Goal: Task Accomplishment & Management: Manage account settings

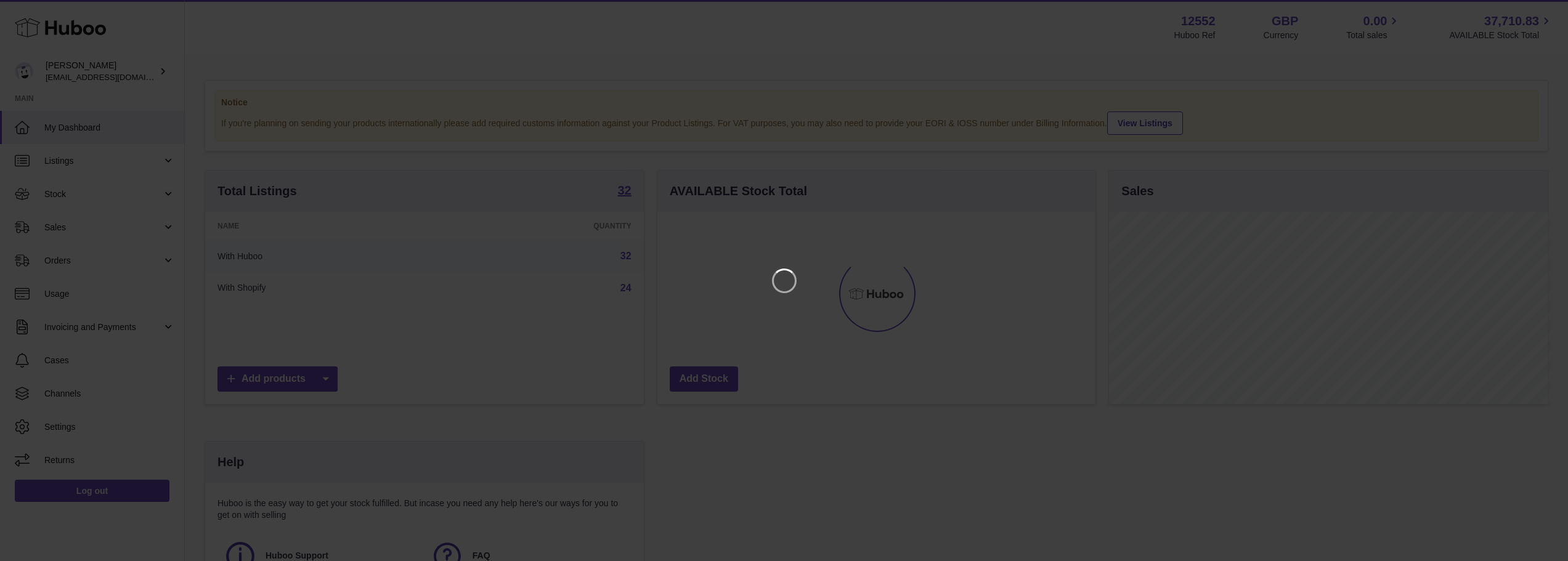
scroll to position [192, 441]
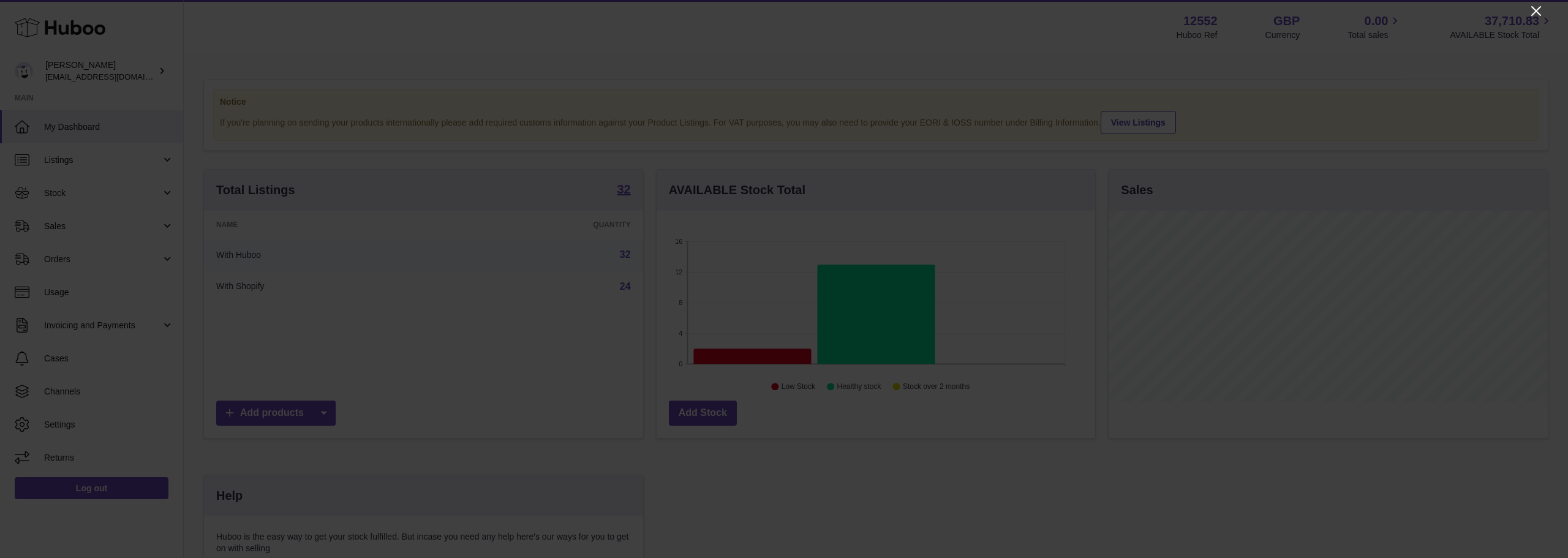
click at [1538, 10] on icon "Close" at bounding box center [1536, 11] width 10 height 10
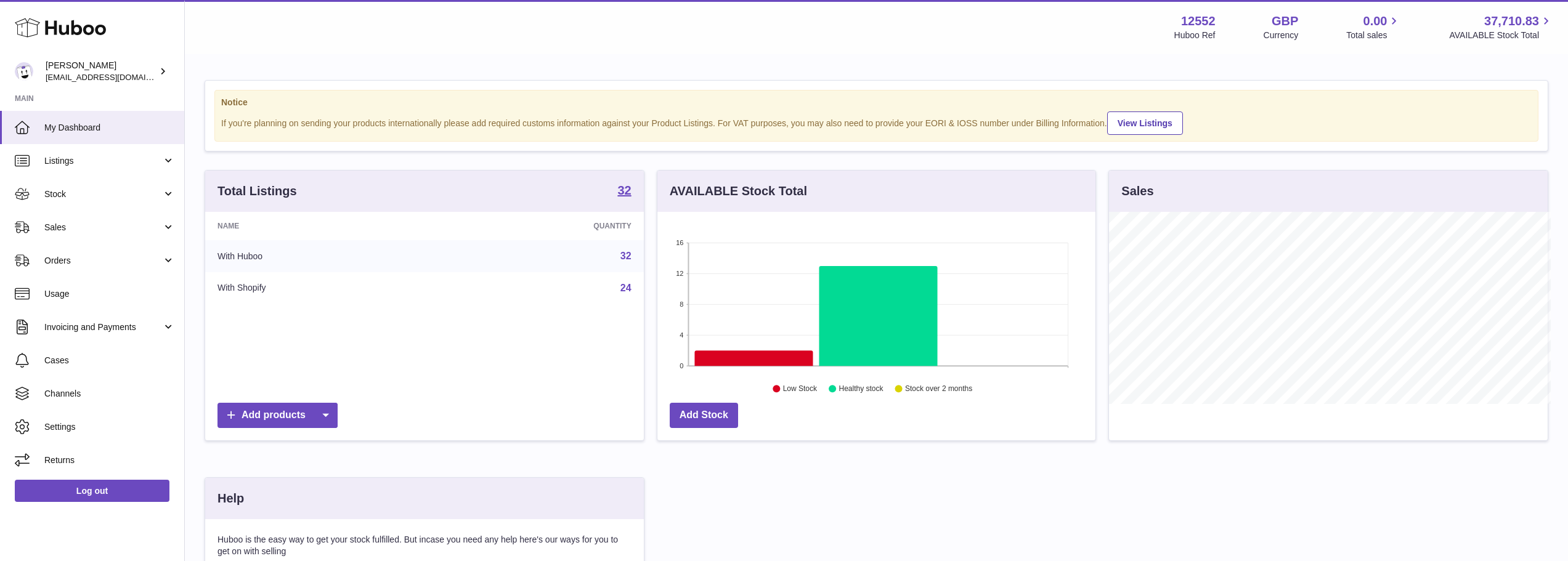
scroll to position [615889, 615660]
click at [731, 354] on icon at bounding box center [753, 359] width 118 height 16
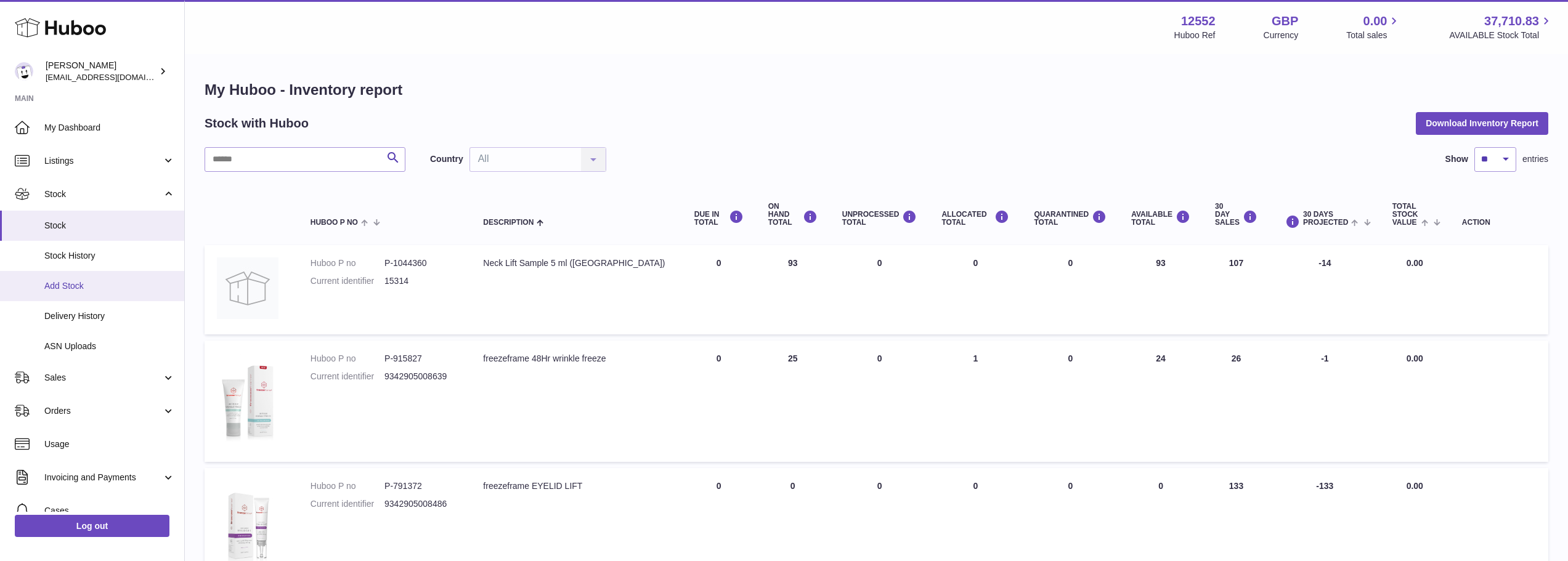
click at [67, 292] on link "Add Stock" at bounding box center [92, 286] width 184 height 30
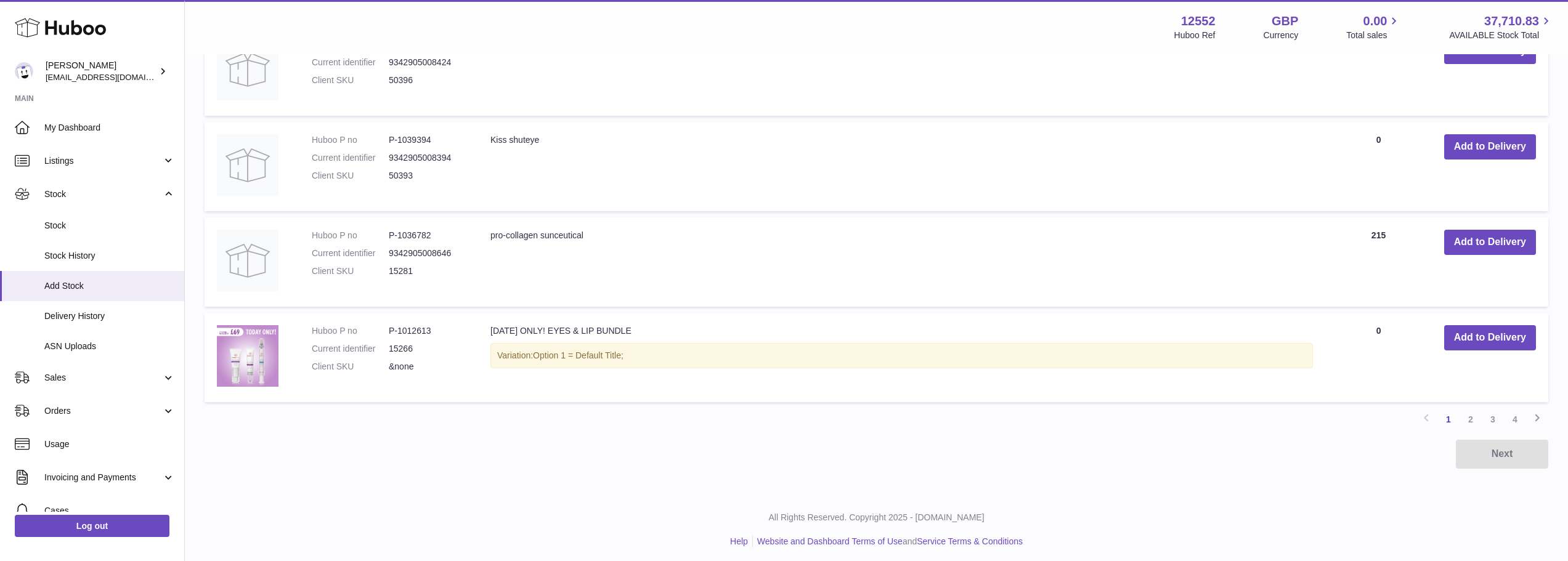
scroll to position [946, 0]
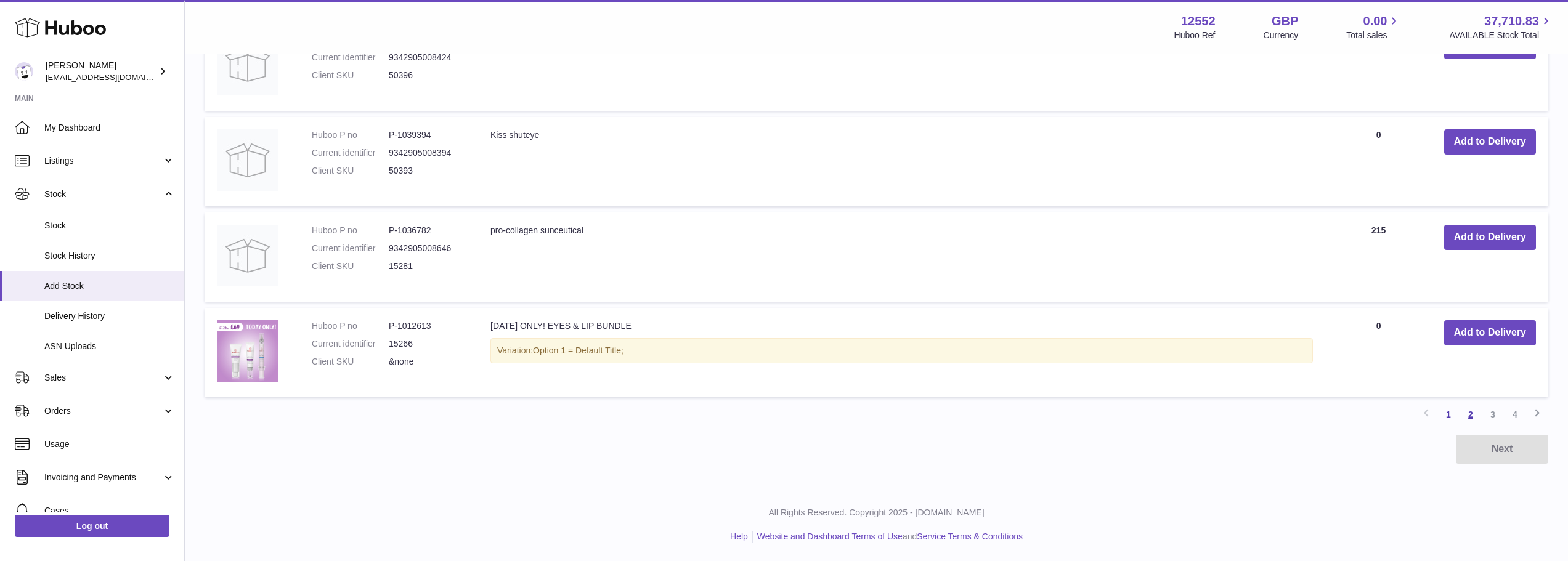
click at [1474, 416] on link "2" at bounding box center [1471, 414] width 22 height 22
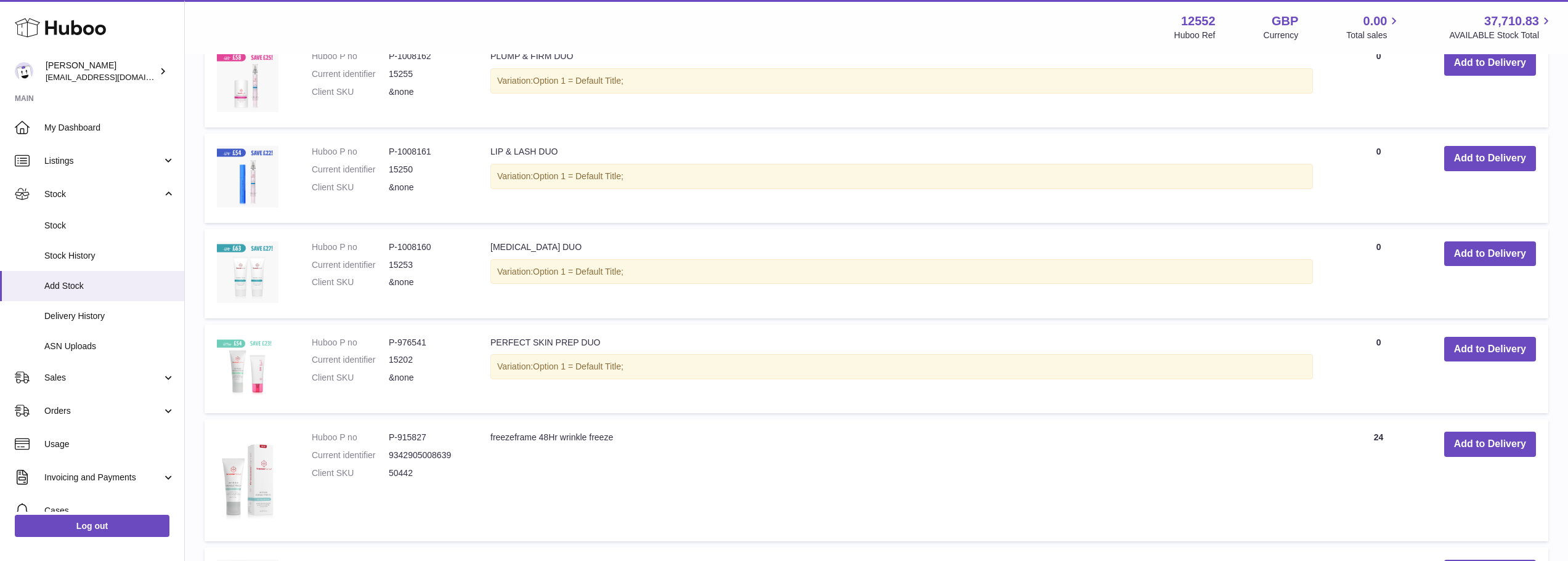
scroll to position [610, 0]
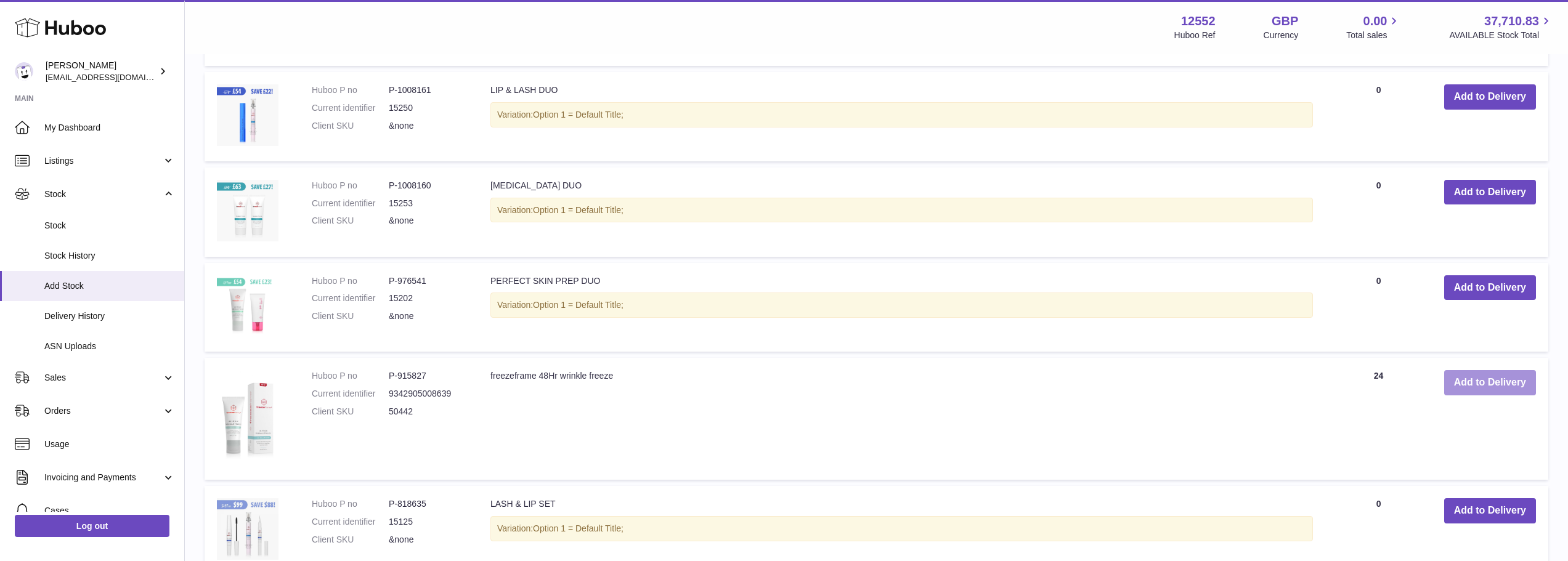
click at [1479, 388] on button "Add to Delivery" at bounding box center [1490, 382] width 92 height 25
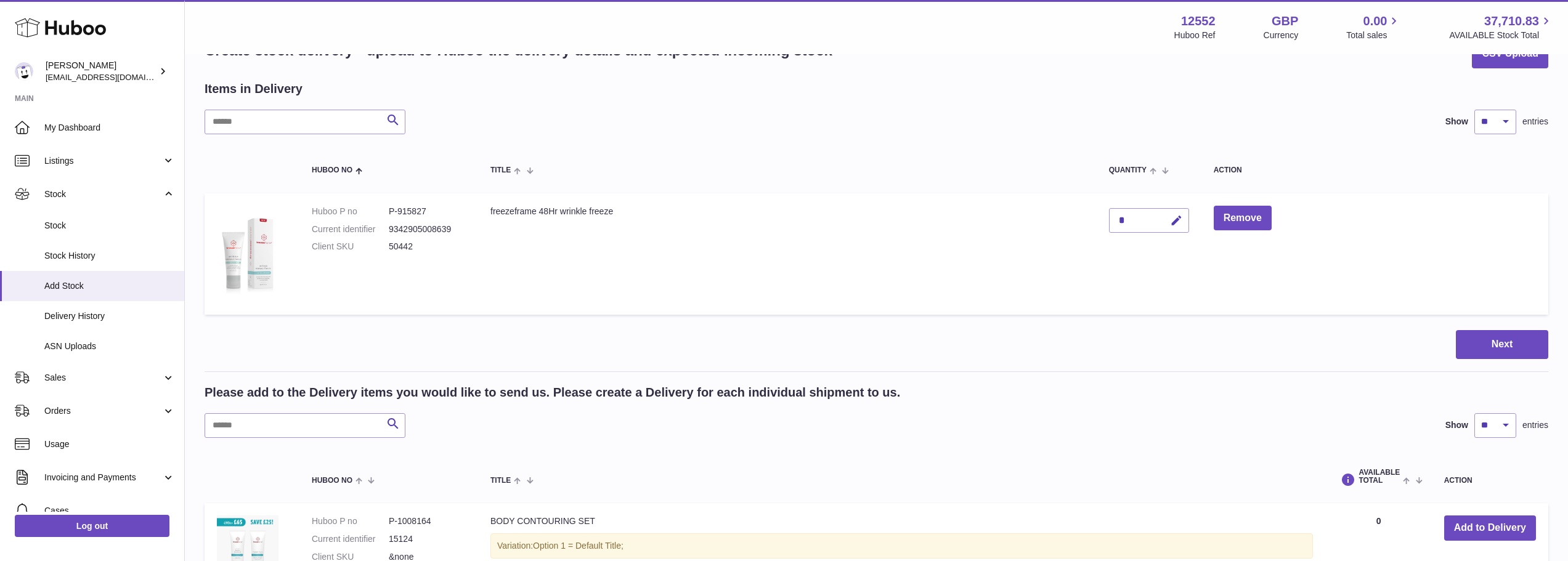
scroll to position [19, 0]
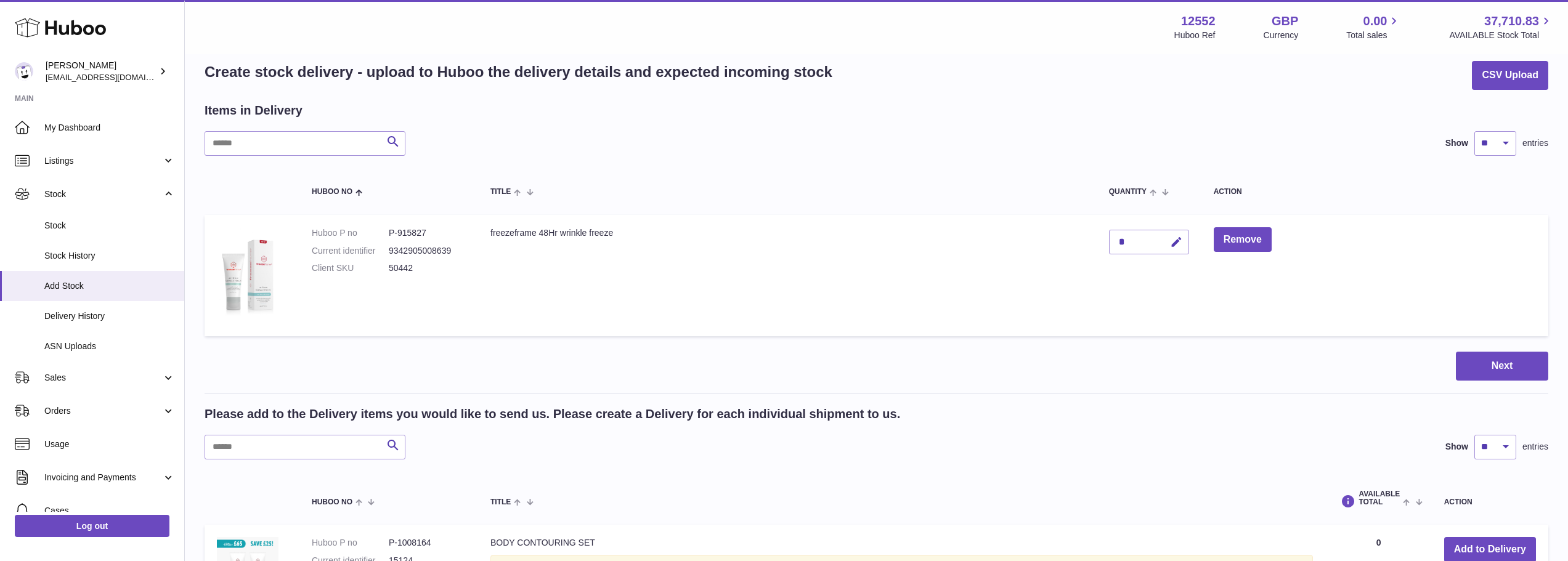
click at [1136, 246] on div "*" at bounding box center [1149, 242] width 80 height 24
click at [1172, 238] on icon "button" at bounding box center [1176, 242] width 13 height 13
drag, startPoint x: 1131, startPoint y: 240, endPoint x: 1096, endPoint y: 242, distance: 35.1
click at [1096, 242] on tr "Huboo P no P-915827 Current identifier 9342905008639 Client SKU 50442 freezefra…" at bounding box center [876, 275] width 1344 height 121
type input "**"
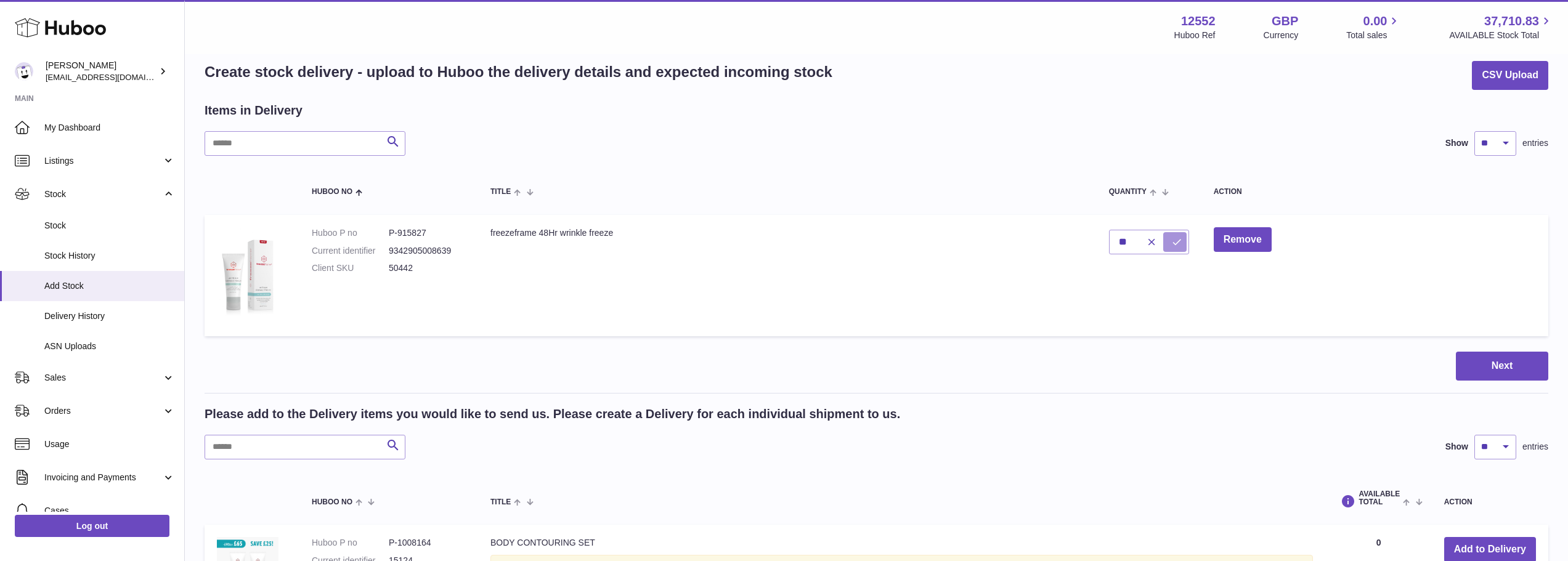
click at [1178, 247] on icon "submit" at bounding box center [1177, 242] width 11 height 11
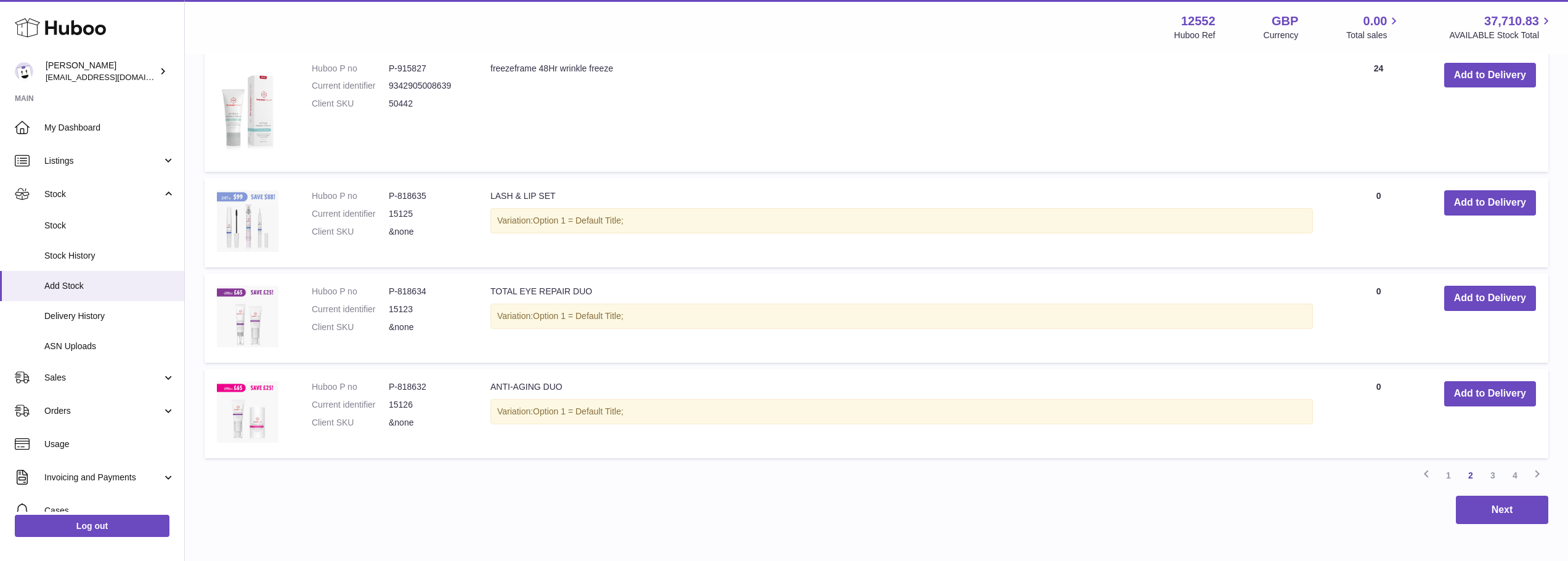
scroll to position [1127, 0]
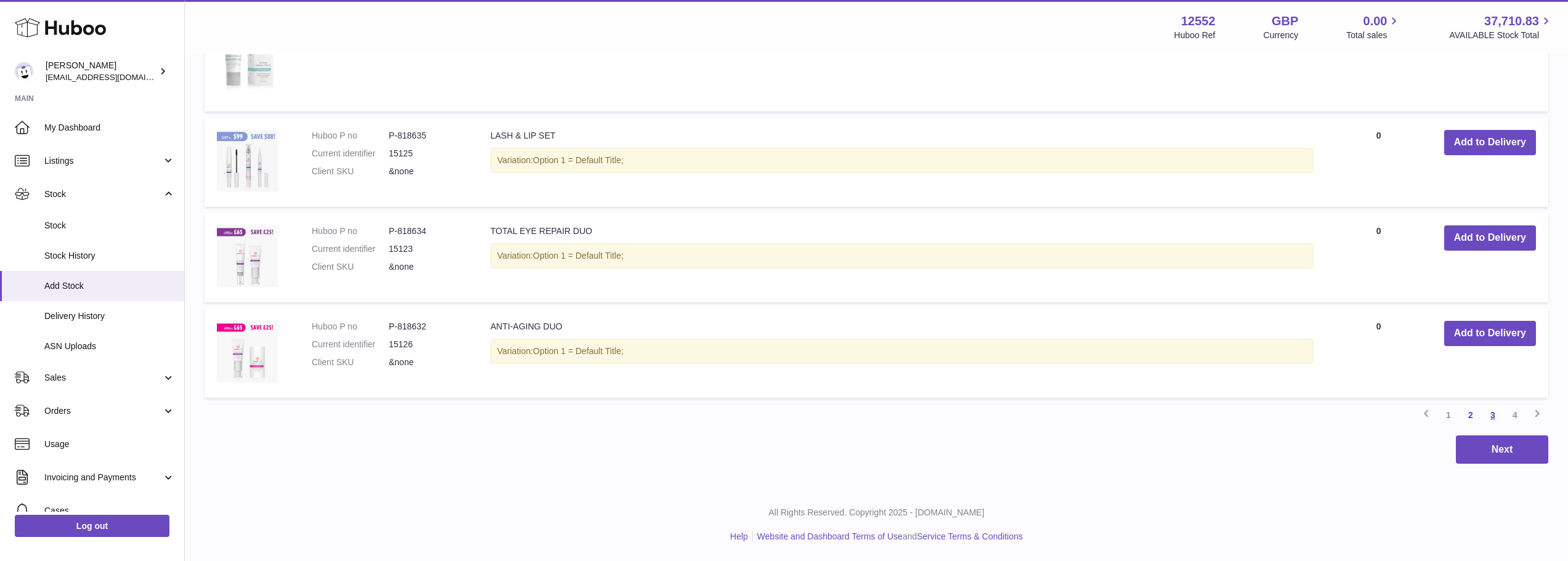
click at [1492, 412] on link "3" at bounding box center [1493, 415] width 22 height 22
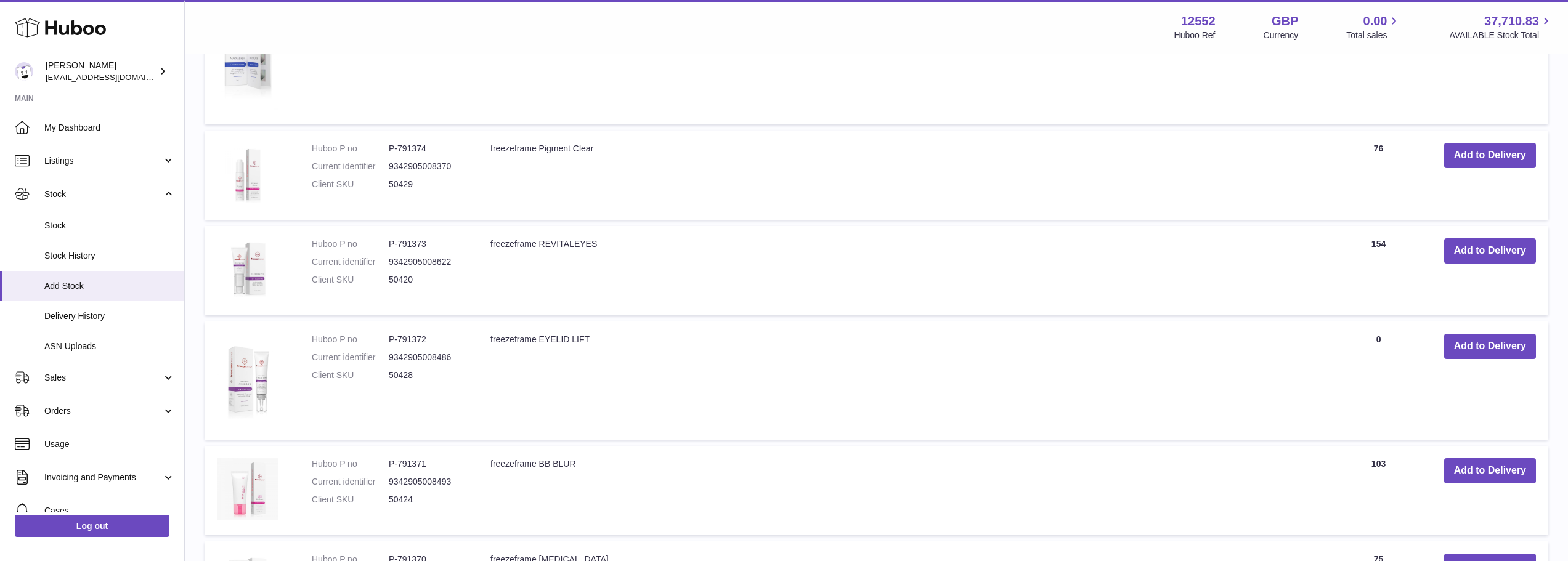
scroll to position [671, 0]
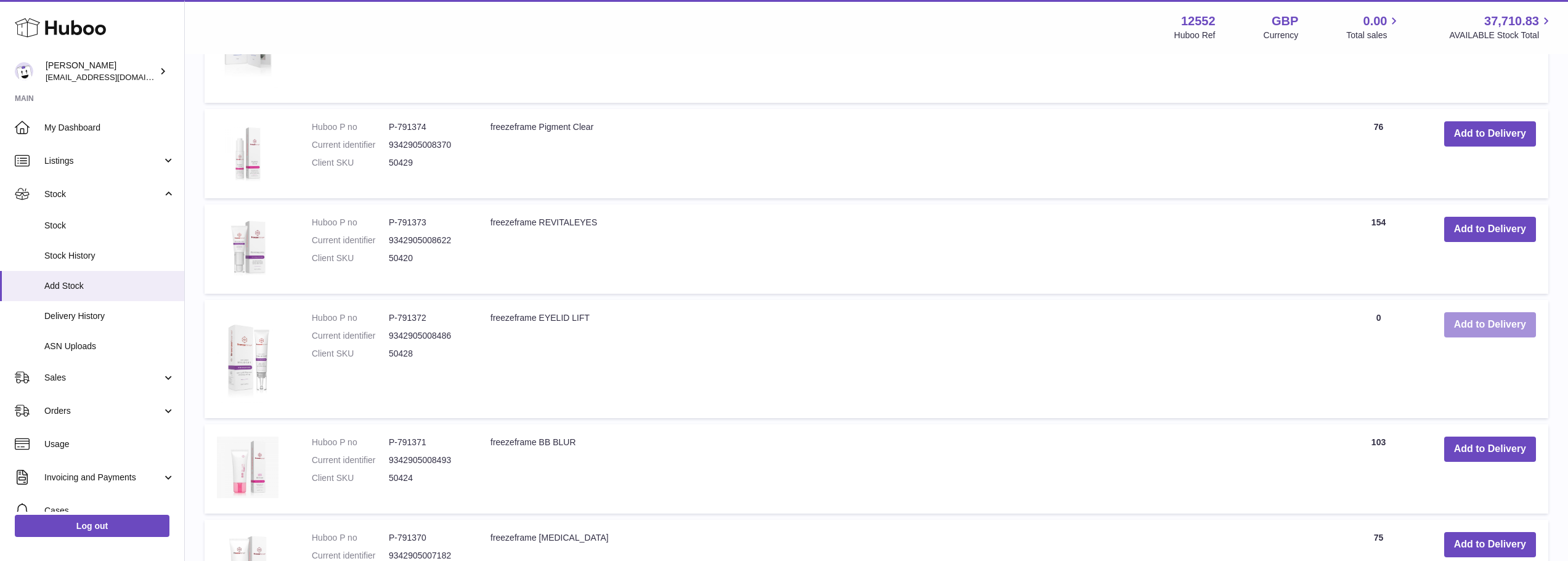
click at [1477, 321] on button "Add to Delivery" at bounding box center [1490, 325] width 92 height 25
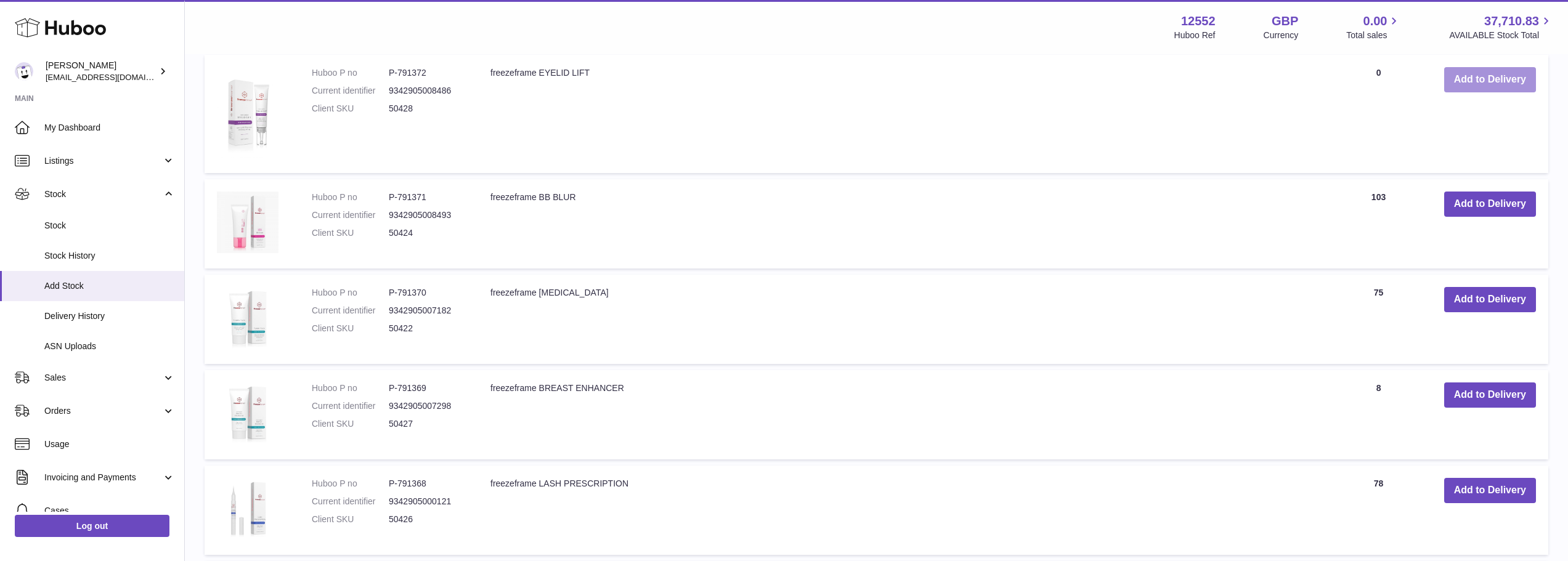
scroll to position [1042, 0]
click at [1470, 392] on button "Add to Delivery" at bounding box center [1490, 394] width 92 height 25
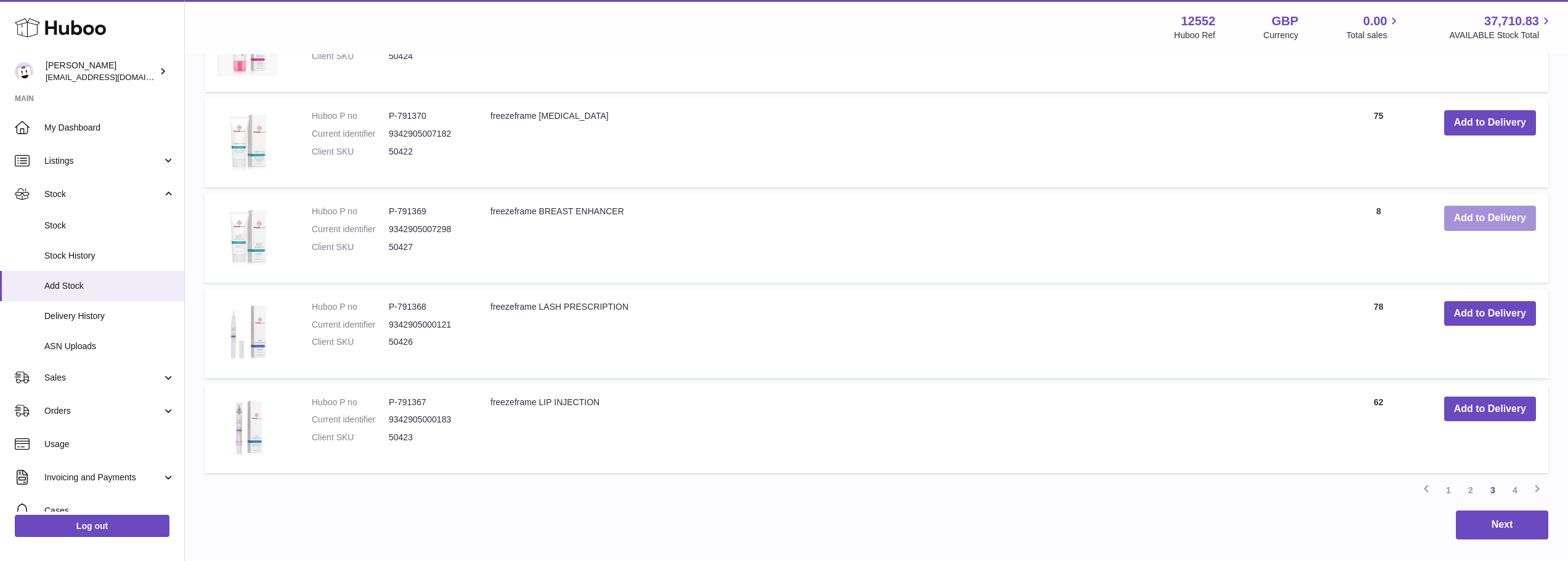
scroll to position [1323, 0]
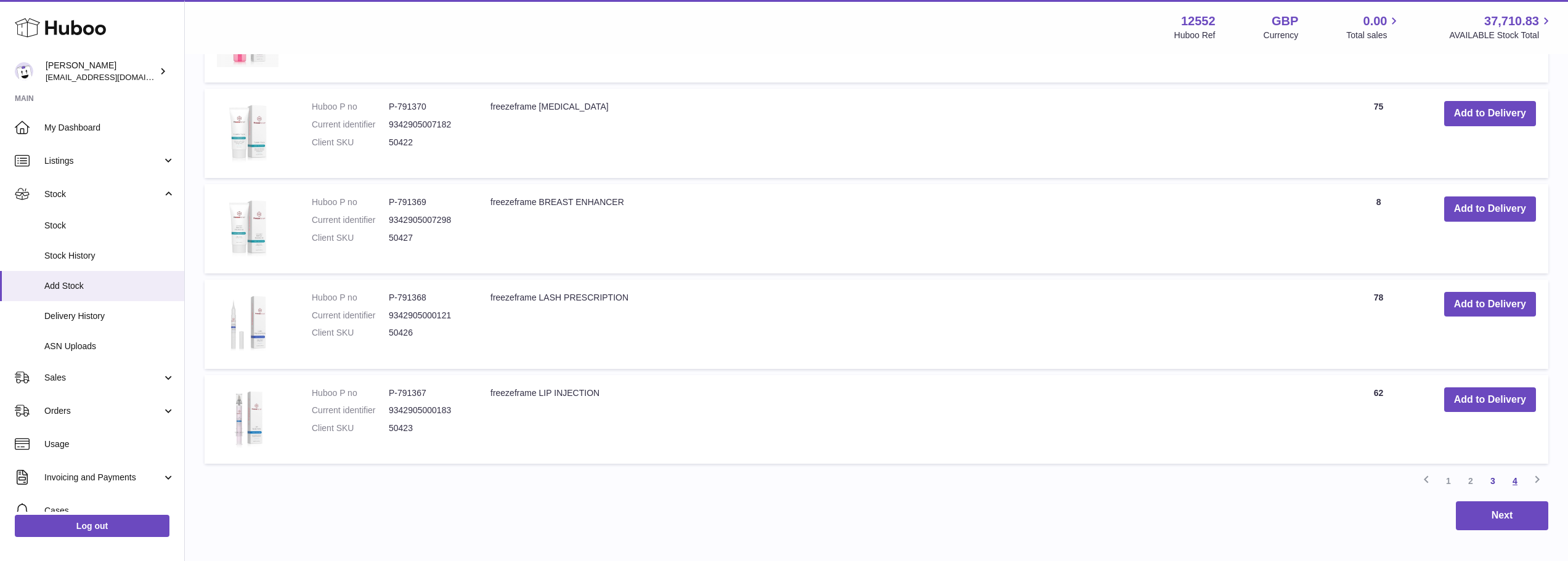
click at [1514, 480] on link "4" at bounding box center [1515, 481] width 22 height 22
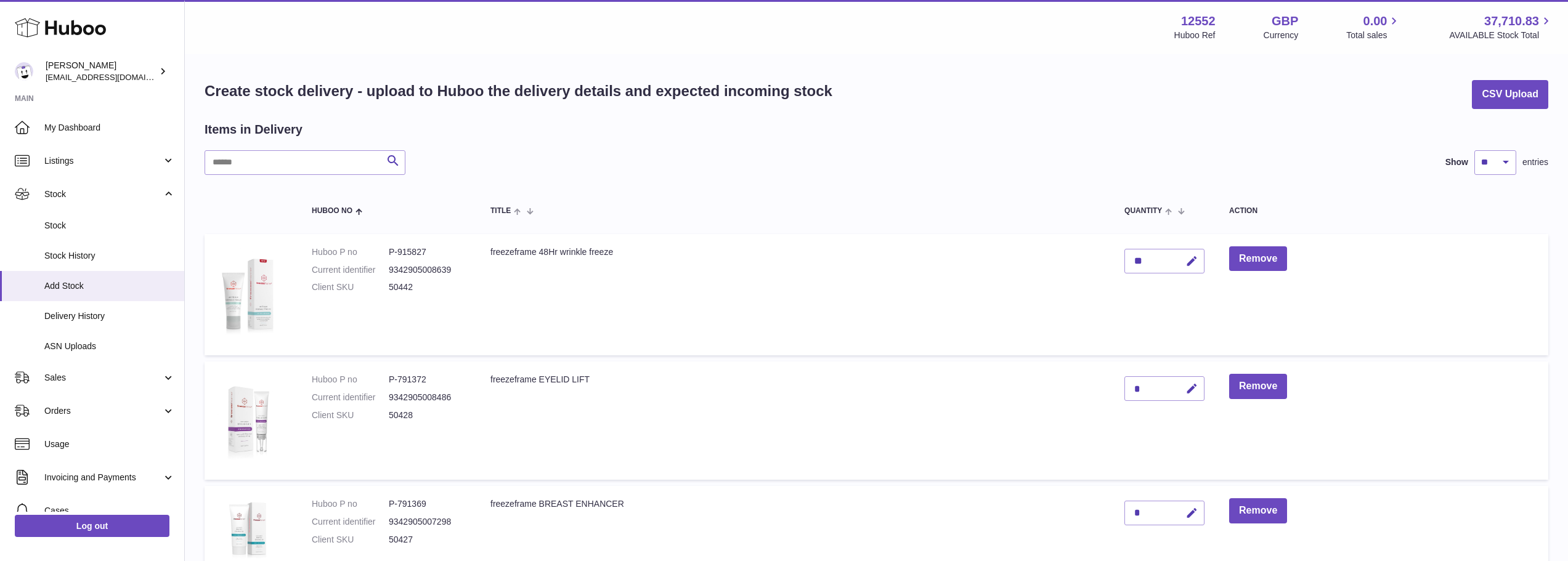
scroll to position [62, 0]
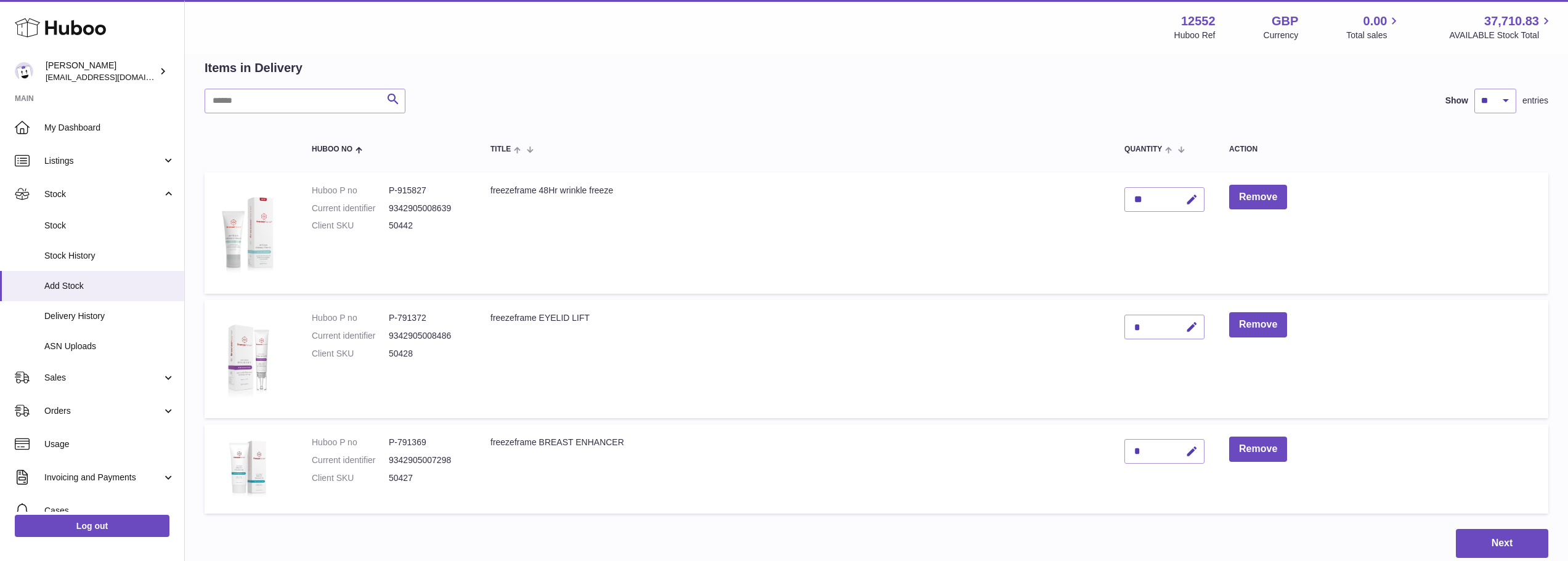
click at [1159, 327] on div "*" at bounding box center [1164, 327] width 80 height 24
click at [1193, 332] on icon "button" at bounding box center [1192, 327] width 13 height 13
drag, startPoint x: 1146, startPoint y: 323, endPoint x: 1117, endPoint y: 325, distance: 29.1
click at [1117, 325] on td "*" at bounding box center [1164, 359] width 105 height 118
type input "***"
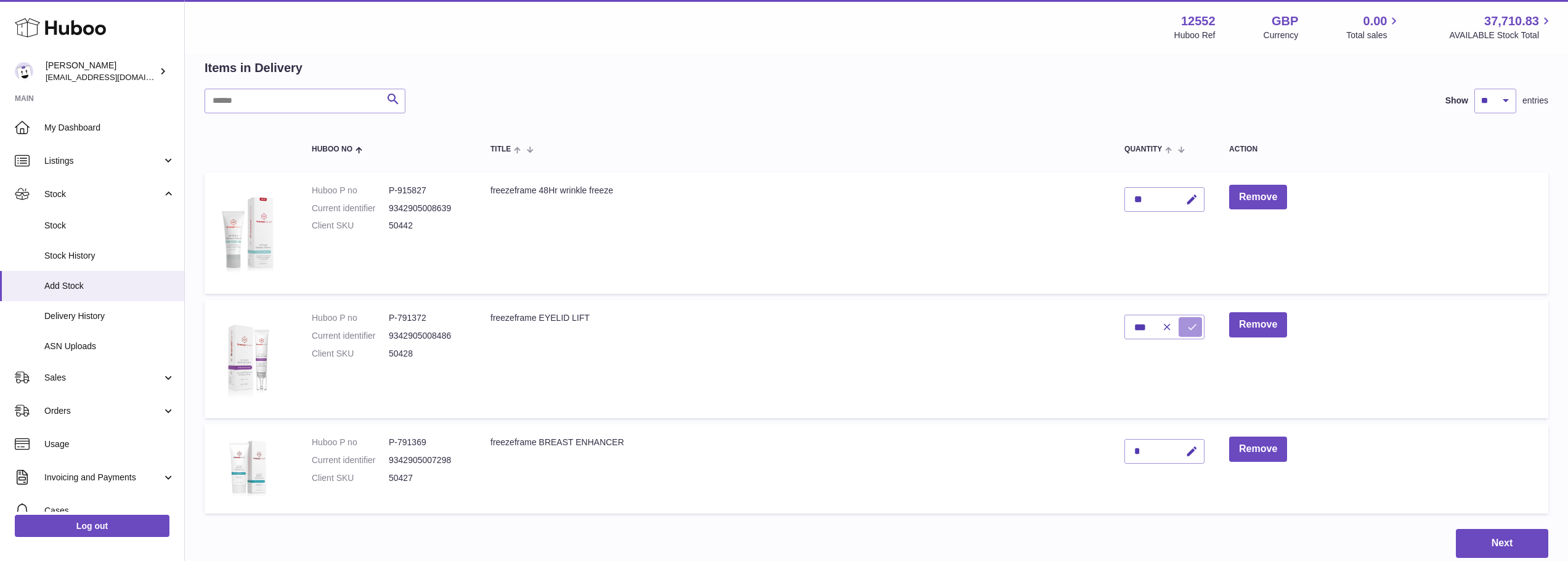
click at [1186, 322] on button "submit" at bounding box center [1190, 327] width 24 height 20
click at [1193, 453] on icon "button" at bounding box center [1192, 451] width 13 height 13
drag, startPoint x: 1147, startPoint y: 448, endPoint x: 1125, endPoint y: 450, distance: 22.1
click at [1125, 450] on input "*" at bounding box center [1164, 451] width 80 height 24
type input "**"
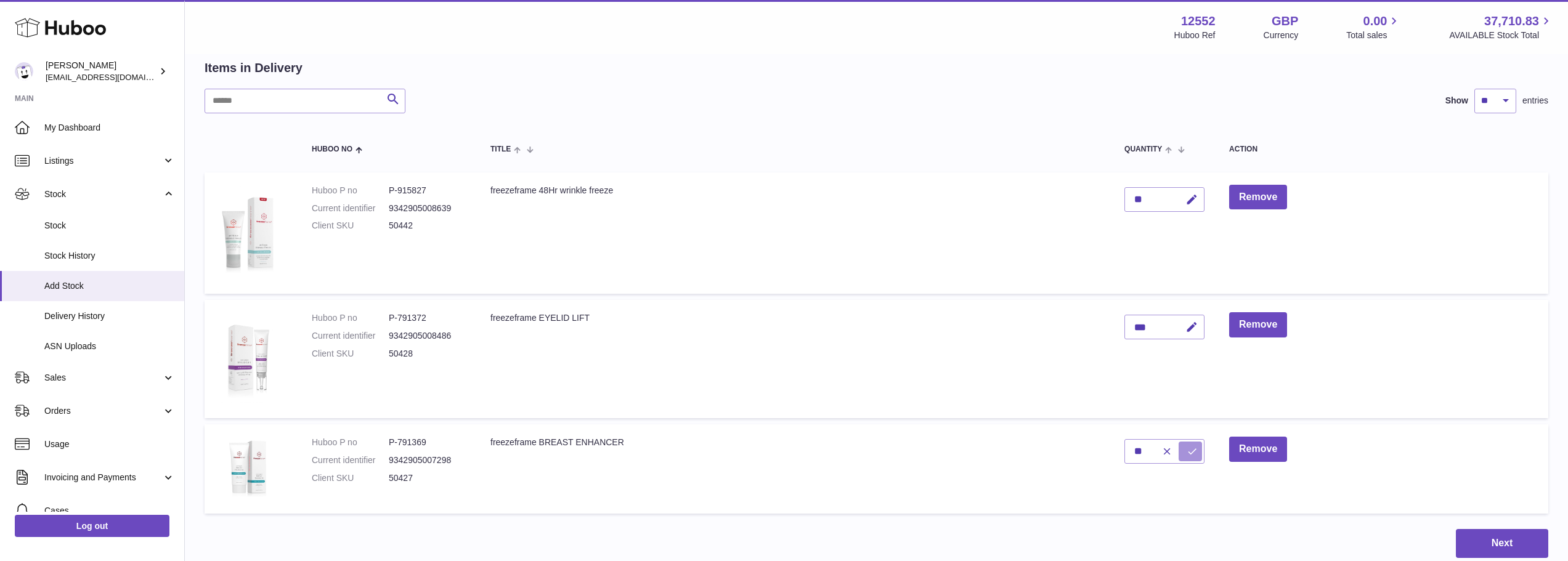
click at [1188, 455] on icon "submit" at bounding box center [1192, 451] width 11 height 11
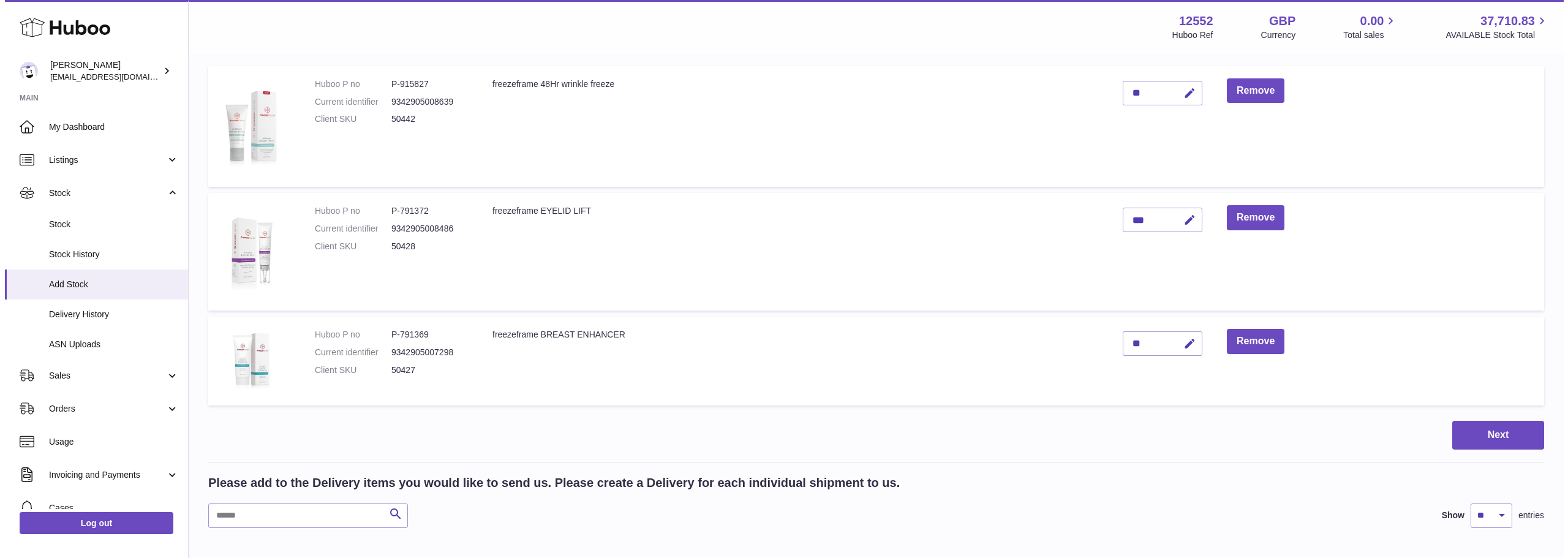
scroll to position [184, 0]
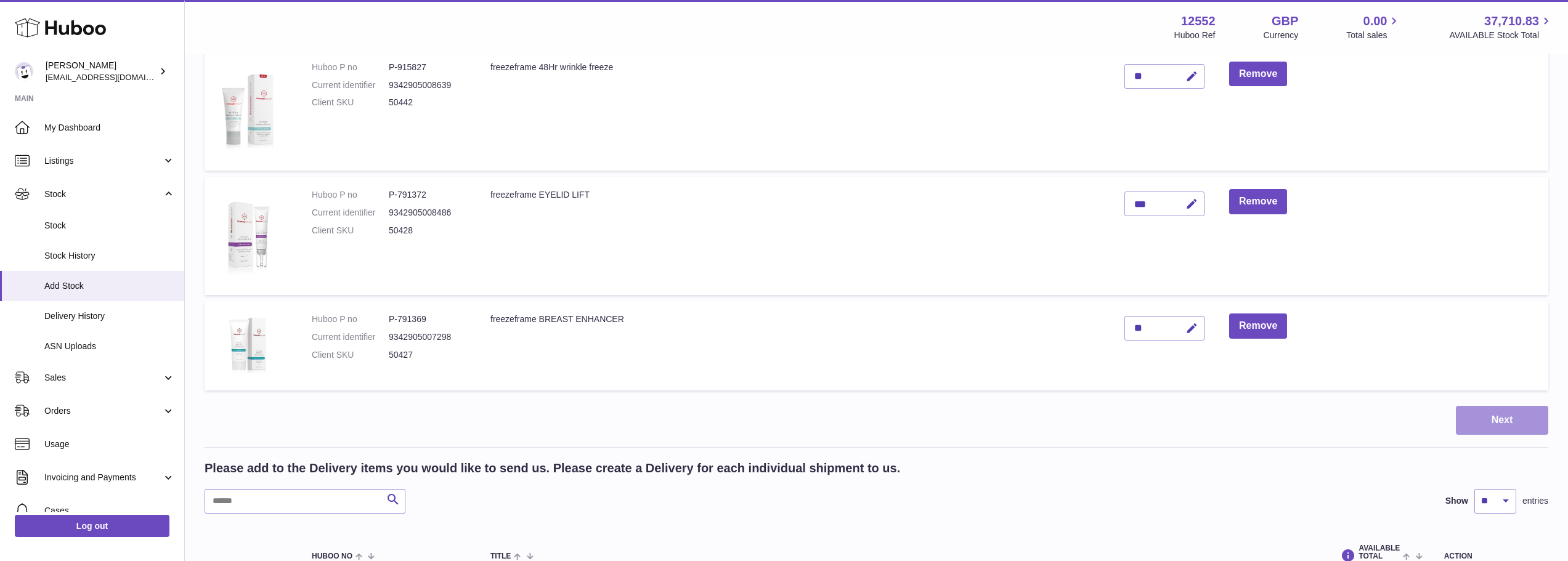
click at [1485, 426] on button "Next" at bounding box center [1502, 420] width 93 height 29
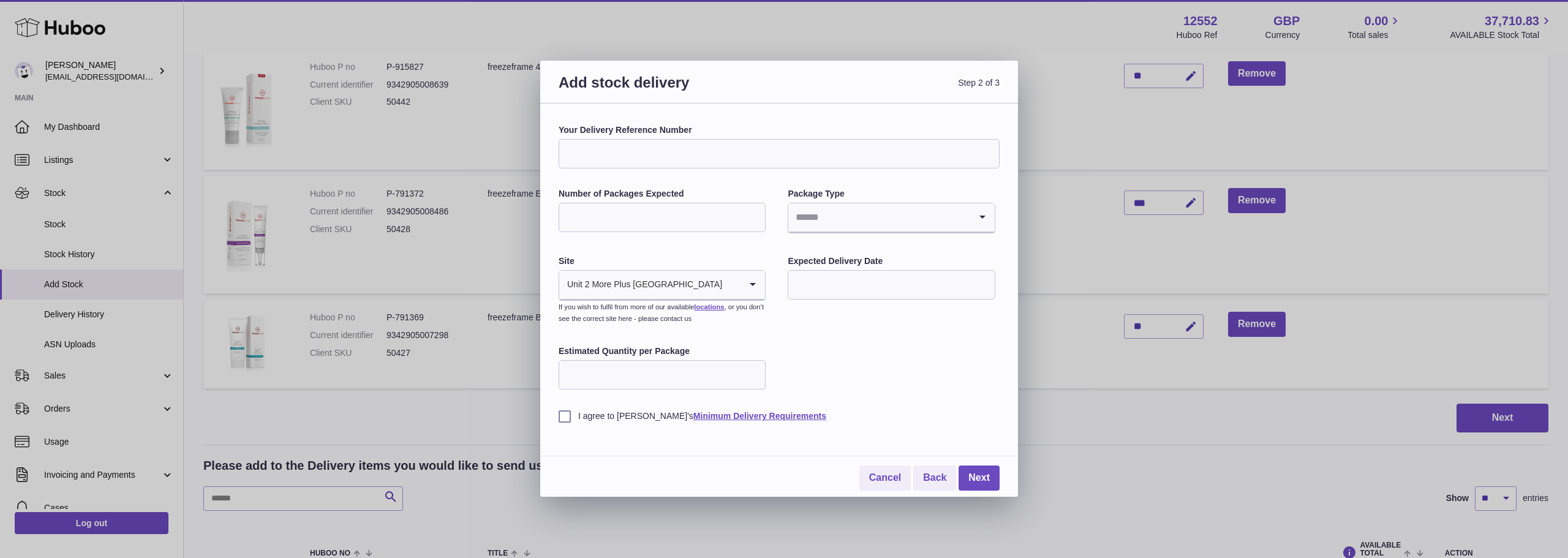
click at [571, 151] on input "Your Delivery Reference Number" at bounding box center [778, 154] width 441 height 30
click at [584, 215] on input "Number of Packages Expected" at bounding box center [662, 217] width 207 height 30
type input "***"
click at [839, 220] on input "Search for option" at bounding box center [879, 217] width 181 height 28
click at [819, 302] on li "Boxes" at bounding box center [891, 300] width 204 height 24
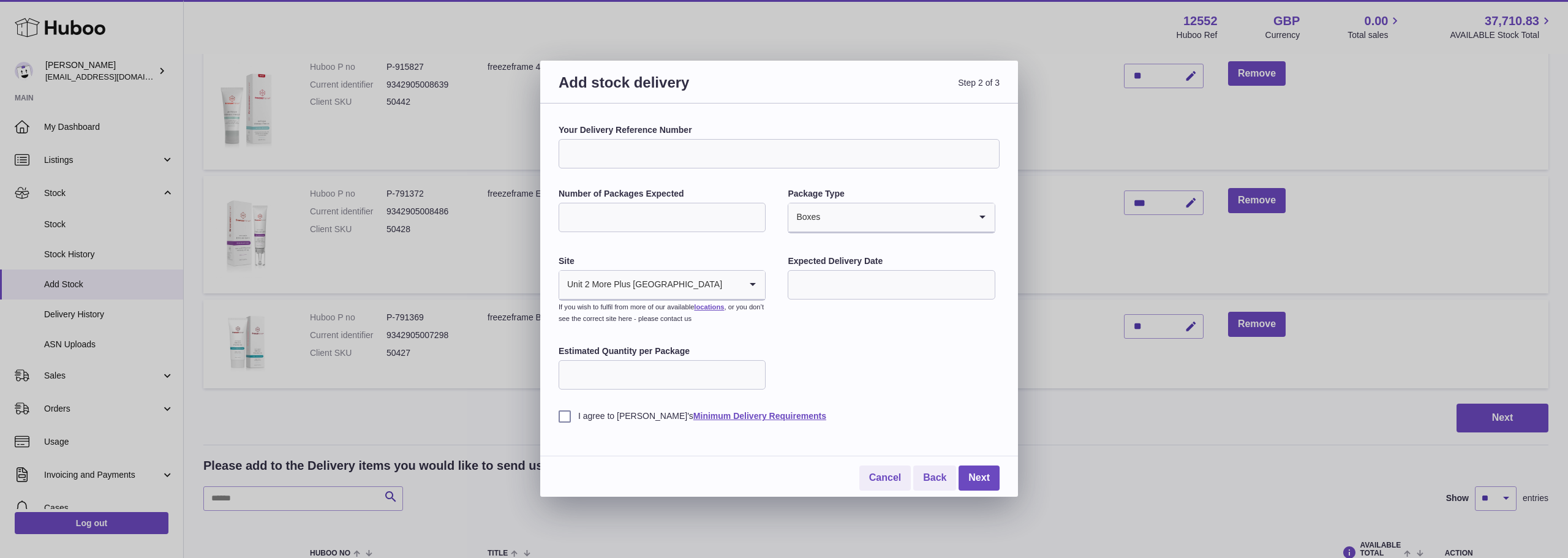
click at [754, 291] on icon "Search for option" at bounding box center [753, 285] width 24 height 28
click at [718, 316] on li "🇬🇧 | Unit 2 More Plus Central Park" at bounding box center [662, 318] width 204 height 24
click at [833, 288] on input "text" at bounding box center [891, 285] width 207 height 30
click at [833, 435] on span "23" at bounding box center [831, 435] width 22 height 22
type input "**********"
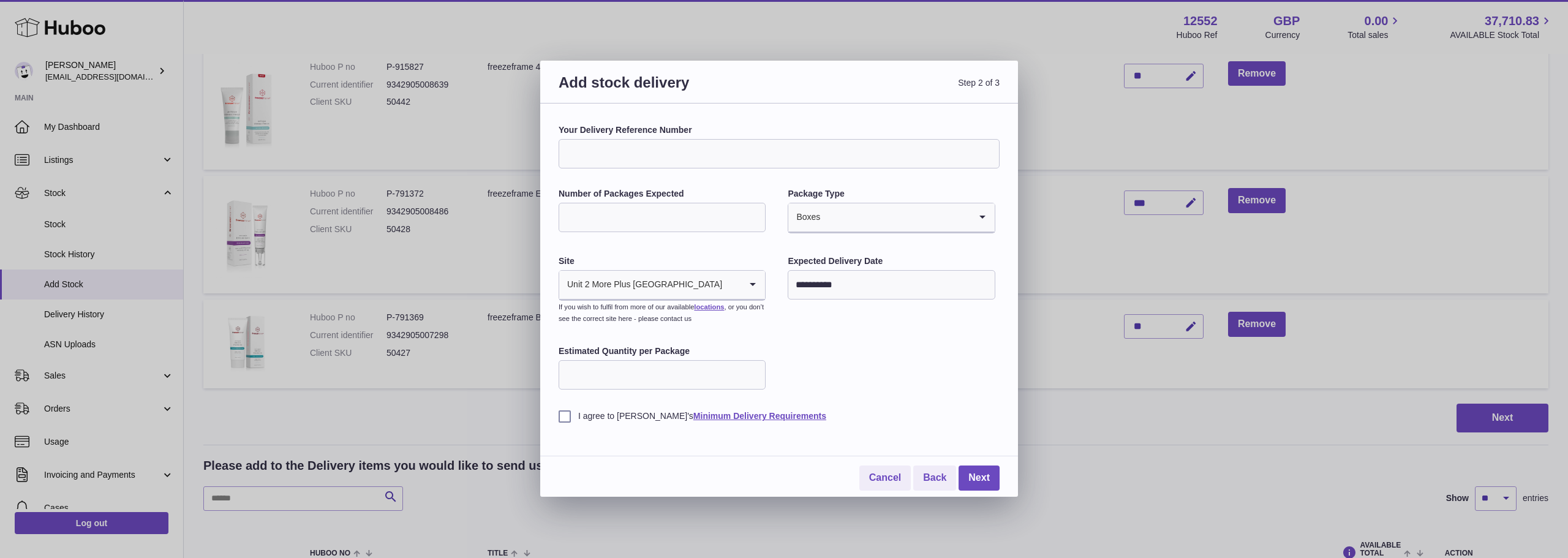
click at [601, 374] on input "Estimated Quantity per Package" at bounding box center [662, 375] width 207 height 30
type input "*"
click at [754, 370] on input "*" at bounding box center [662, 375] width 207 height 30
click at [563, 419] on label "I agree to Huboo's Minimum Delivery Requirements" at bounding box center [778, 416] width 441 height 11
click at [987, 477] on link "Next" at bounding box center [979, 478] width 41 height 25
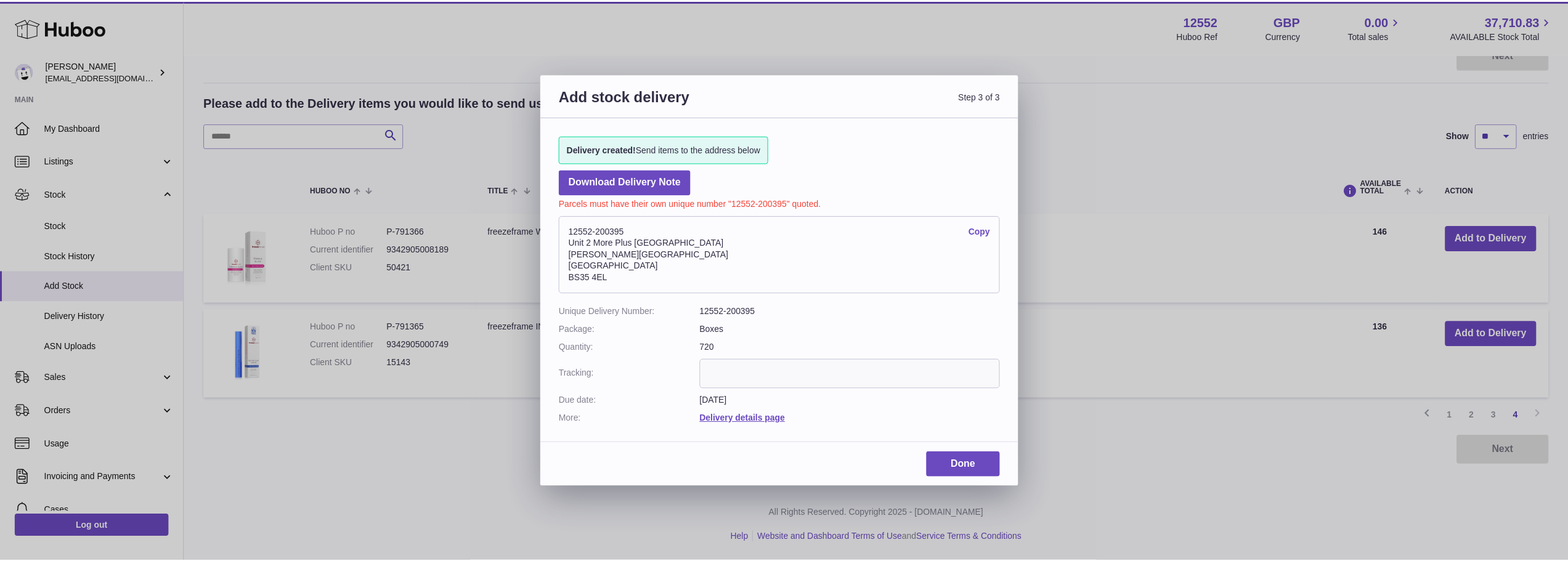
scroll to position [182, 0]
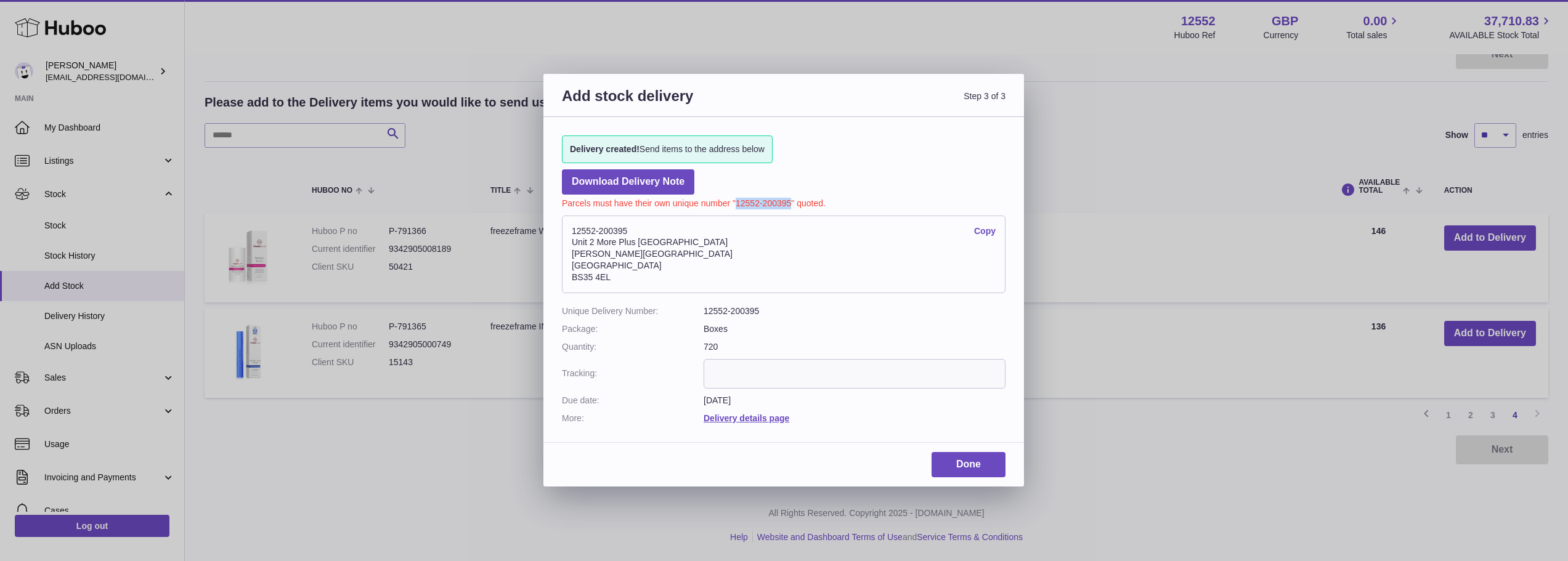
drag, startPoint x: 736, startPoint y: 203, endPoint x: 790, endPoint y: 203, distance: 54.0
click at [790, 203] on p "Parcels must have their own unique number "12552-200395" quoted." at bounding box center [783, 202] width 443 height 15
copy p "12552-200395"
click at [981, 459] on link "Done" at bounding box center [968, 464] width 74 height 25
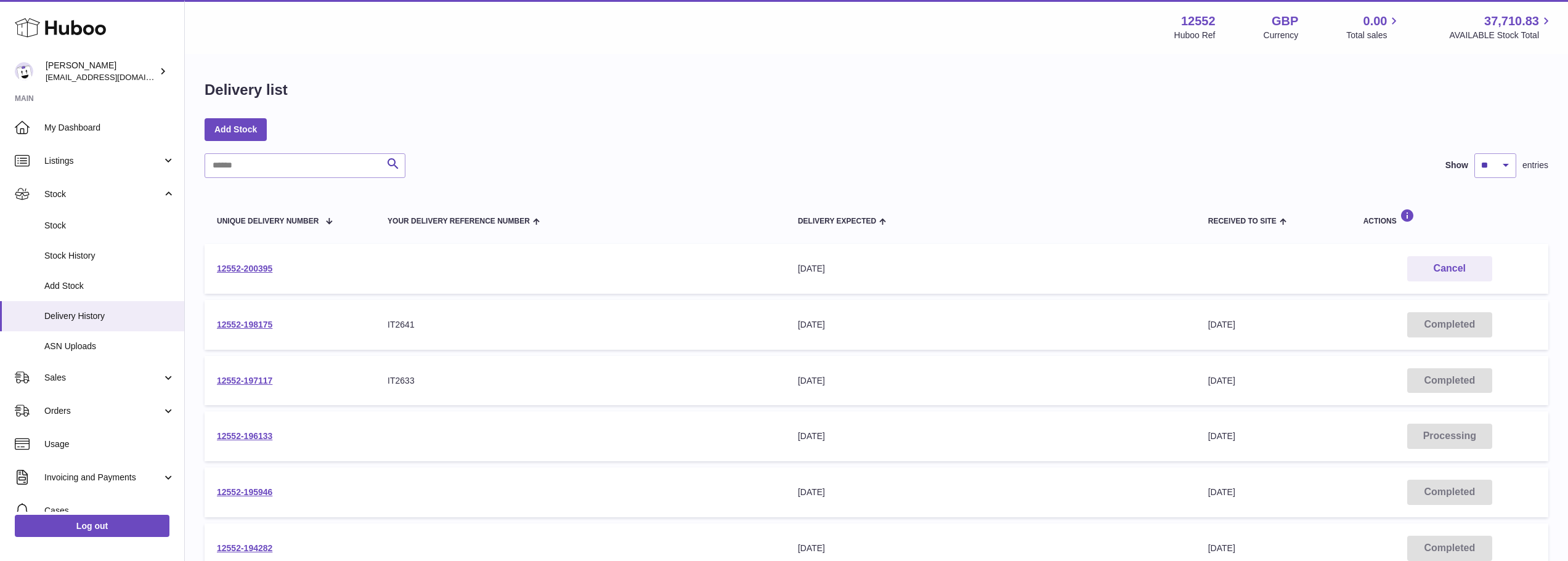
drag, startPoint x: 317, startPoint y: 273, endPoint x: 215, endPoint y: 271, distance: 102.0
click at [215, 271] on td "12552-200395" at bounding box center [290, 269] width 171 height 50
copy link "12552-200395"
click at [63, 196] on span "Stock" at bounding box center [104, 194] width 118 height 12
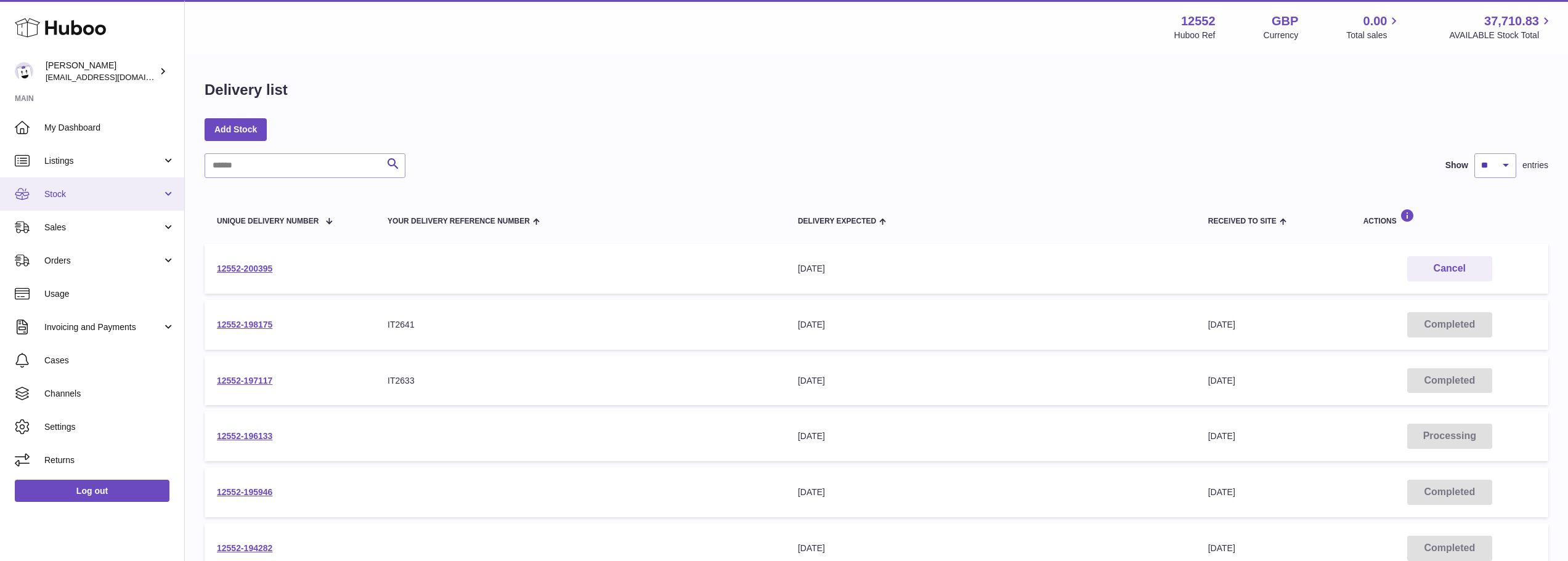
click at [62, 196] on span "Stock" at bounding box center [104, 194] width 118 height 12
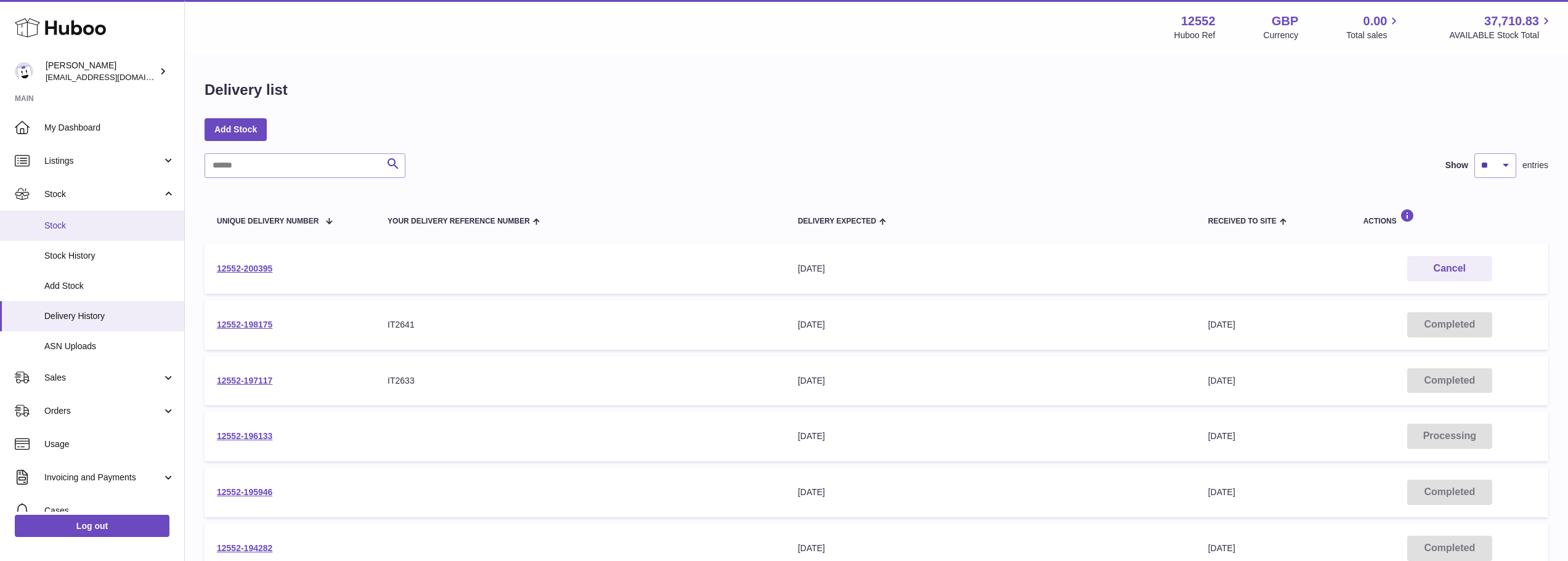
click at [60, 225] on span "Stock" at bounding box center [110, 225] width 131 height 12
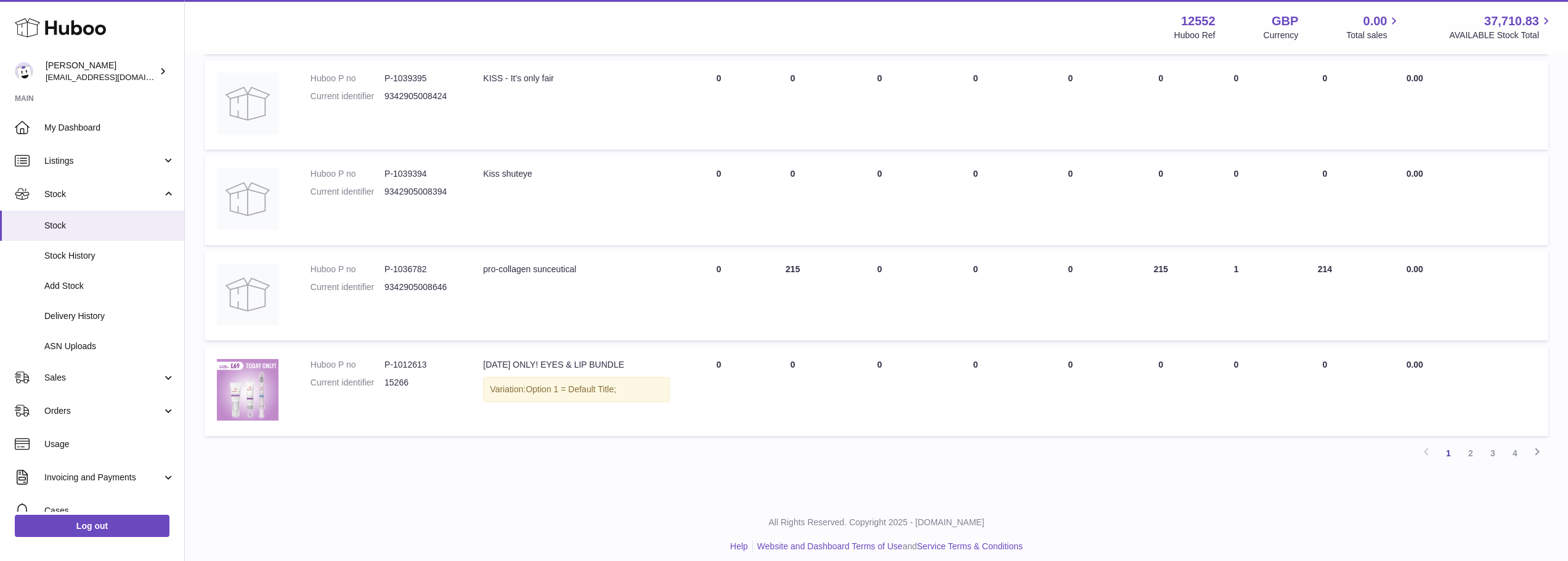
scroll to position [767, 0]
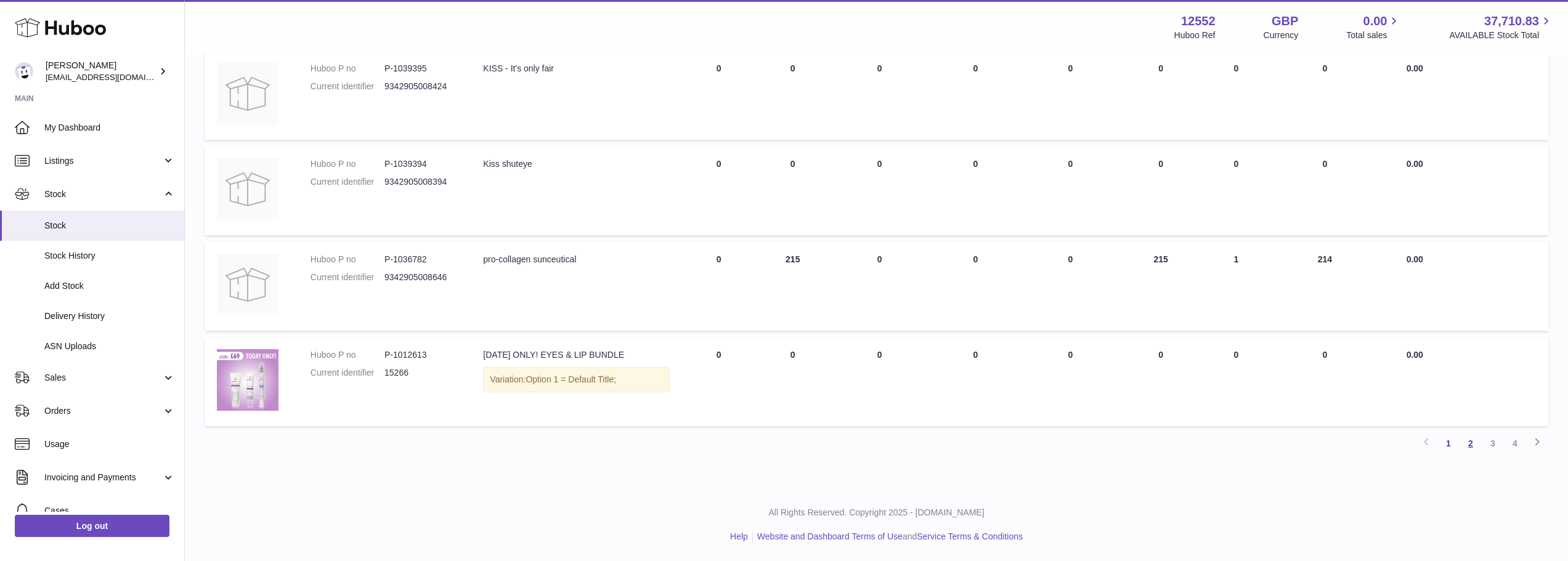
click at [1474, 447] on link "2" at bounding box center [1471, 443] width 22 height 22
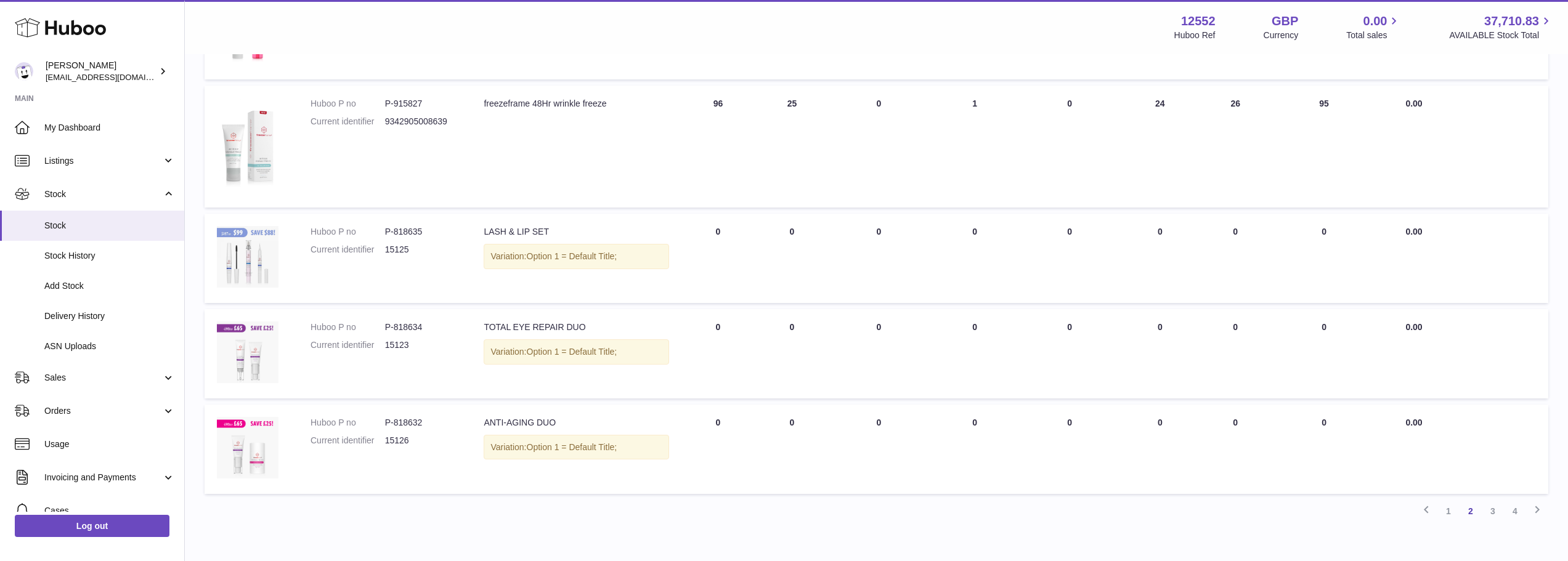
scroll to position [799, 0]
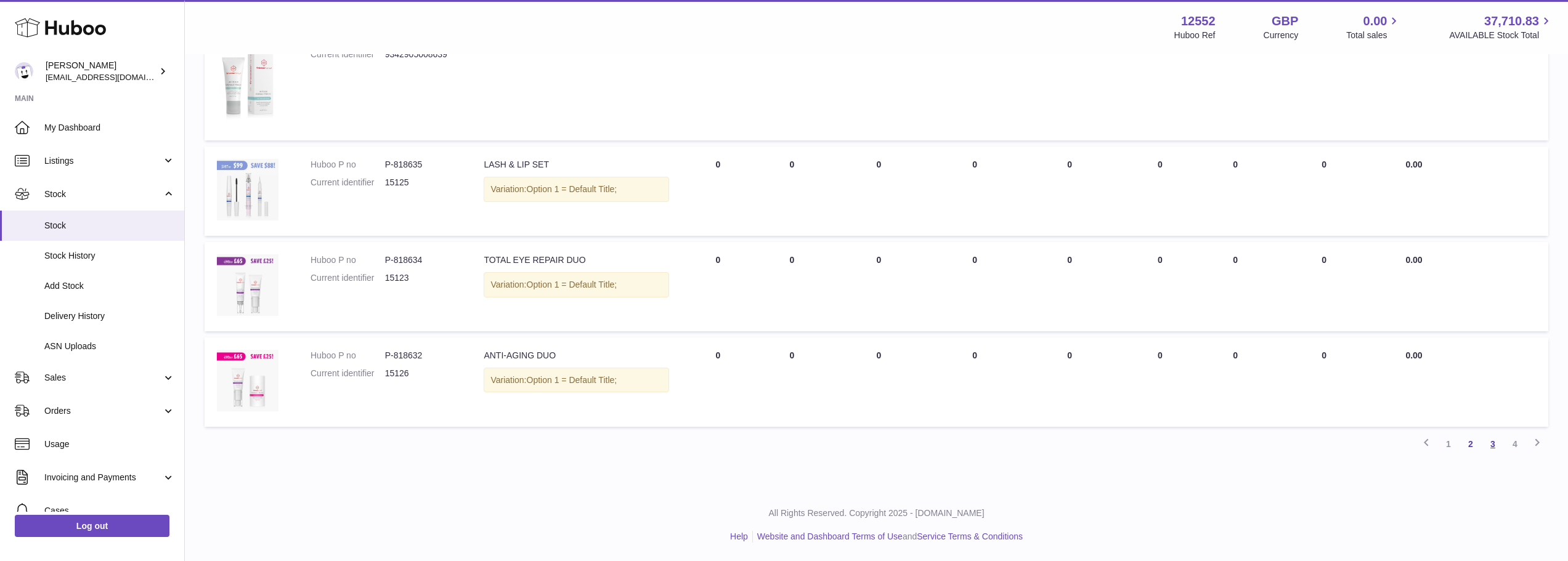
click at [1494, 442] on link "3" at bounding box center [1493, 444] width 22 height 22
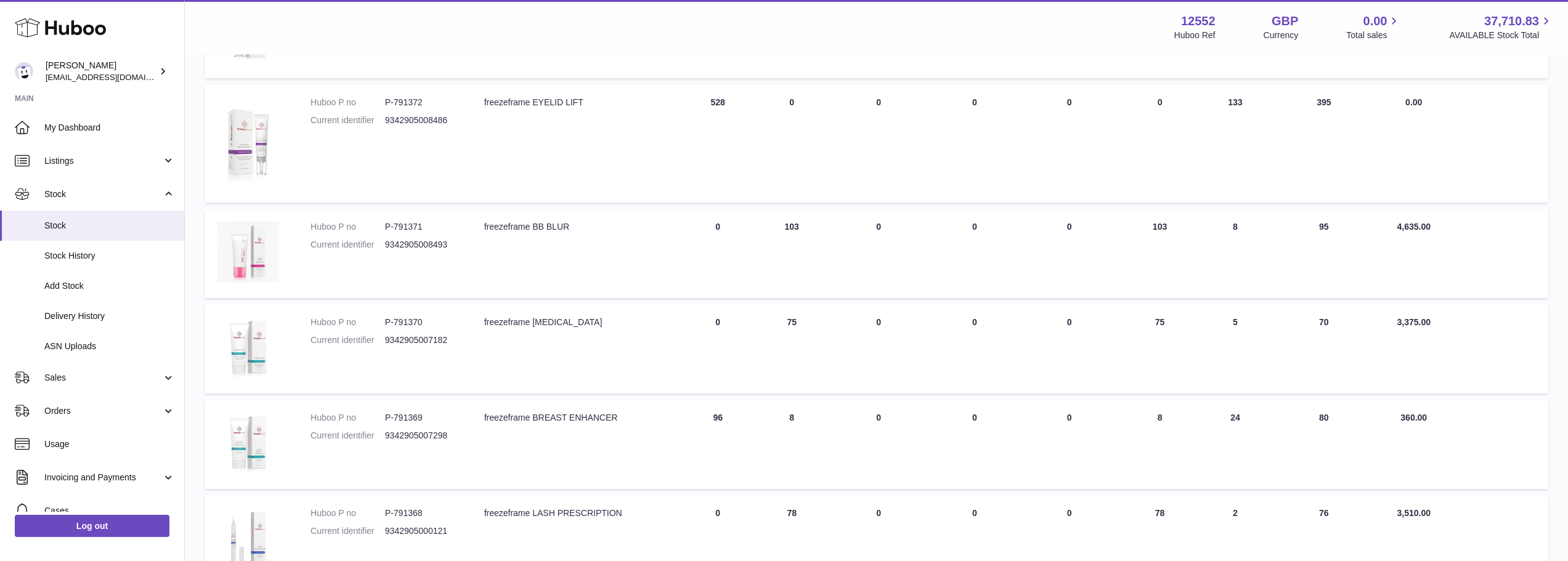
scroll to position [610, 0]
